Goal: Register for event/course

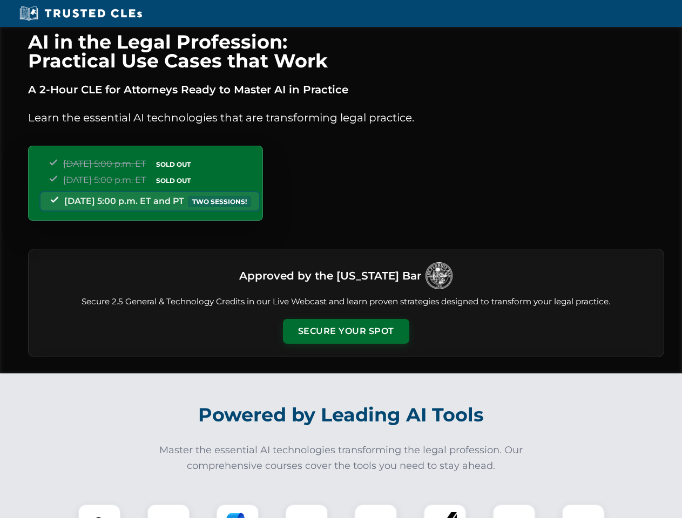
click at [345, 331] on button "Secure Your Spot" at bounding box center [346, 331] width 126 height 25
click at [99, 511] on img at bounding box center [99, 525] width 31 height 31
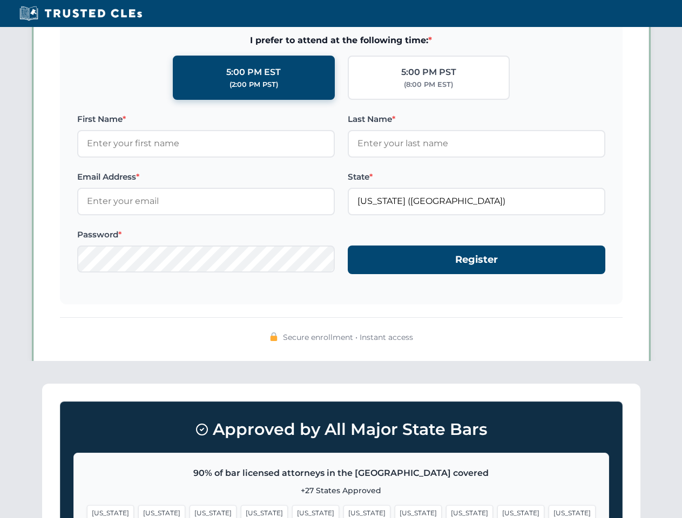
click at [395, 511] on span "[US_STATE]" at bounding box center [418, 513] width 47 height 16
click at [497, 511] on span "[US_STATE]" at bounding box center [520, 513] width 47 height 16
